Goal: Transaction & Acquisition: Purchase product/service

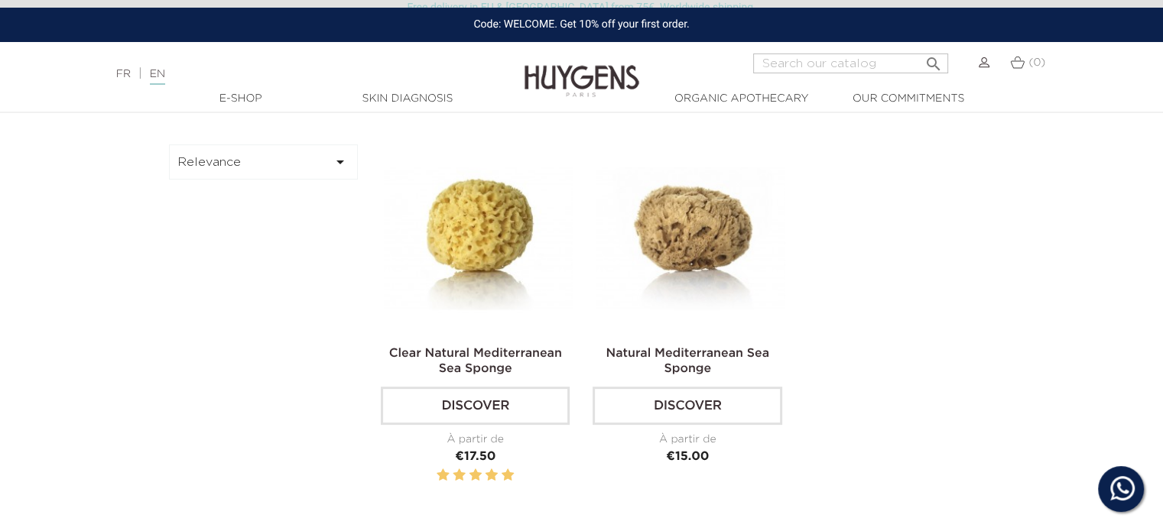
scroll to position [326, 0]
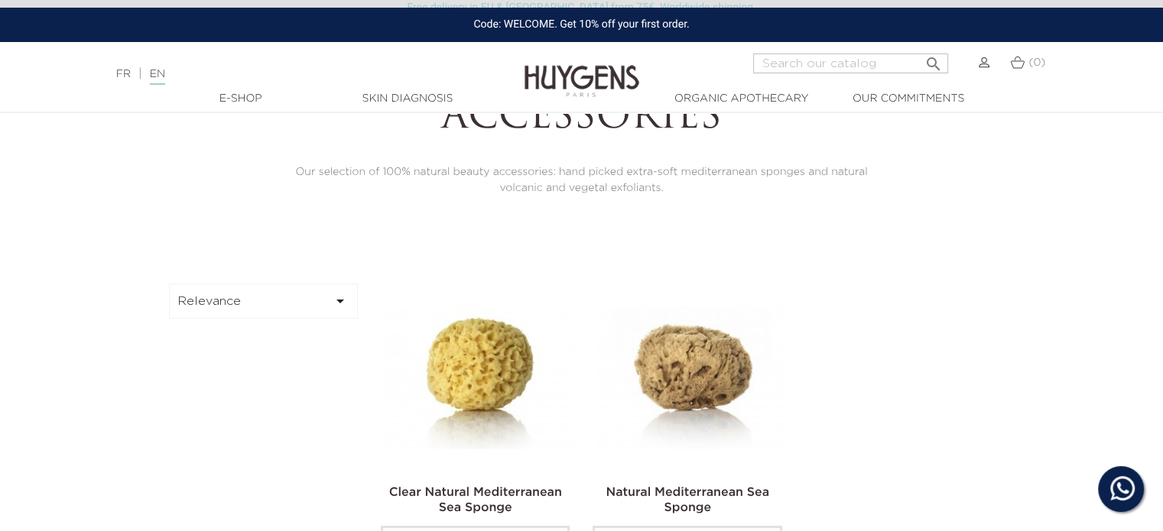
click at [483, 378] on img at bounding box center [478, 378] width 189 height 189
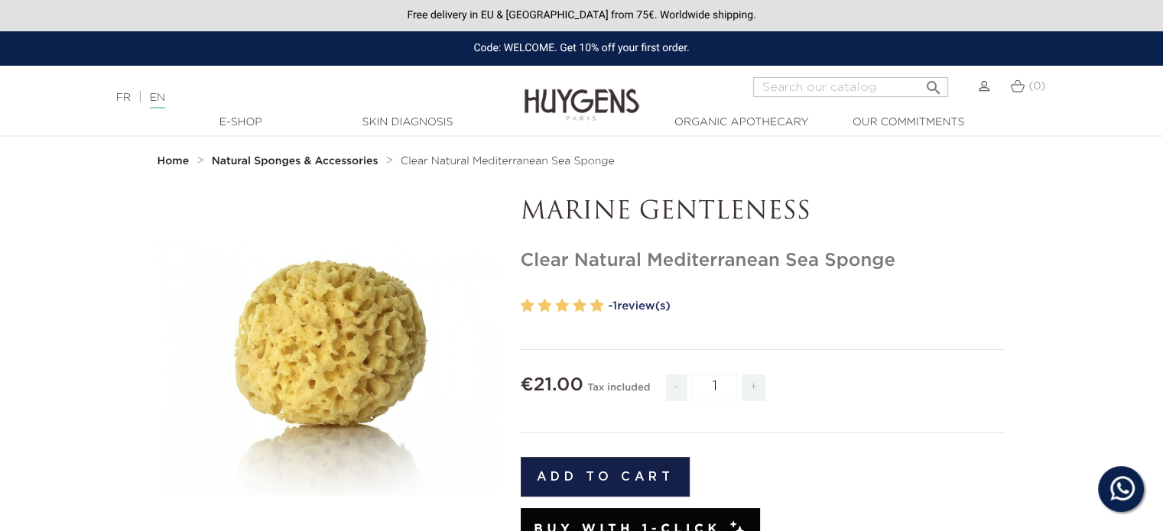
click at [333, 358] on icon "" at bounding box center [327, 368] width 76 height 76
